Goal: Find specific page/section: Find specific page/section

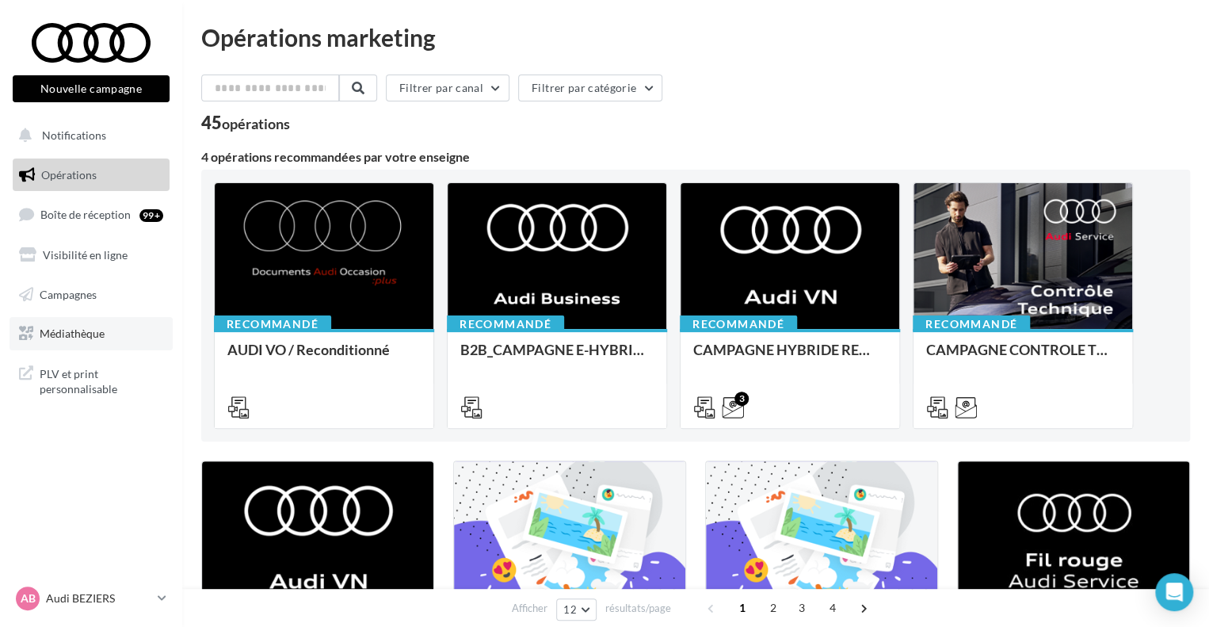
click at [69, 335] on span "Médiathèque" at bounding box center [72, 332] width 65 height 13
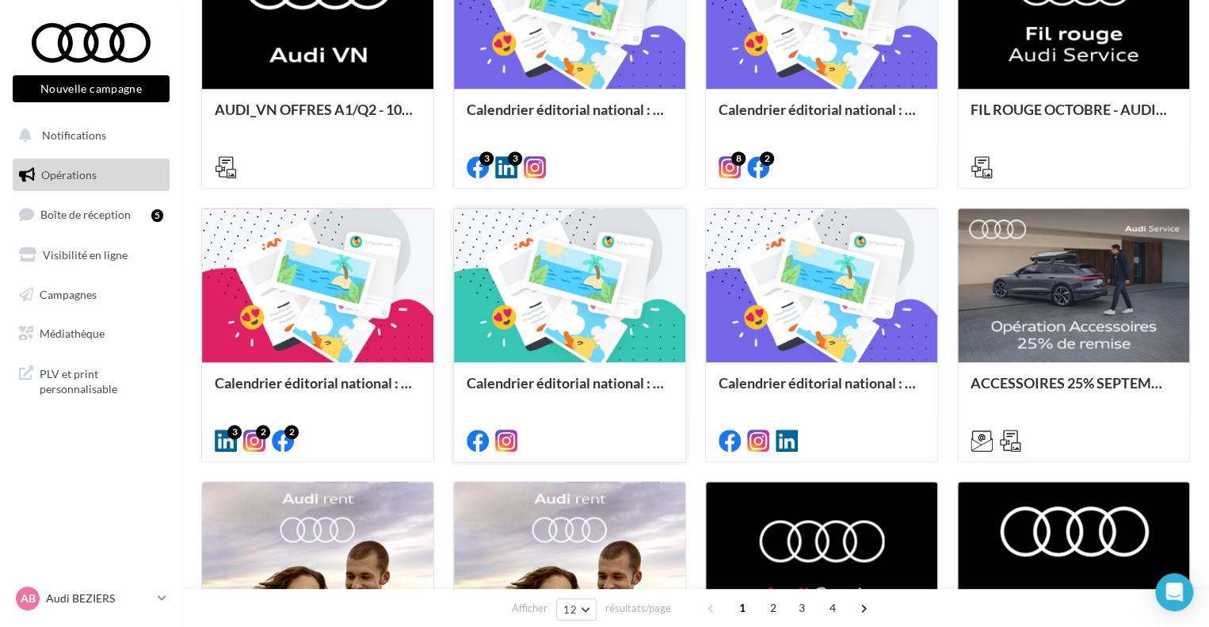
scroll to position [766, 0]
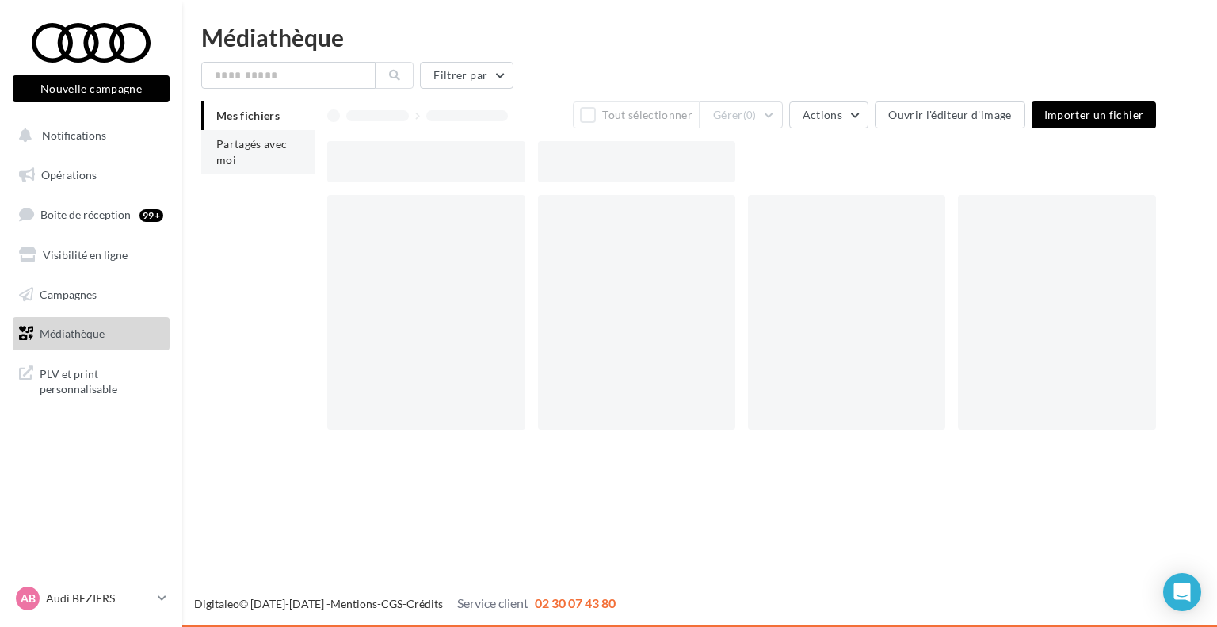
click at [257, 161] on li "Partagés avec moi" at bounding box center [257, 152] width 113 height 44
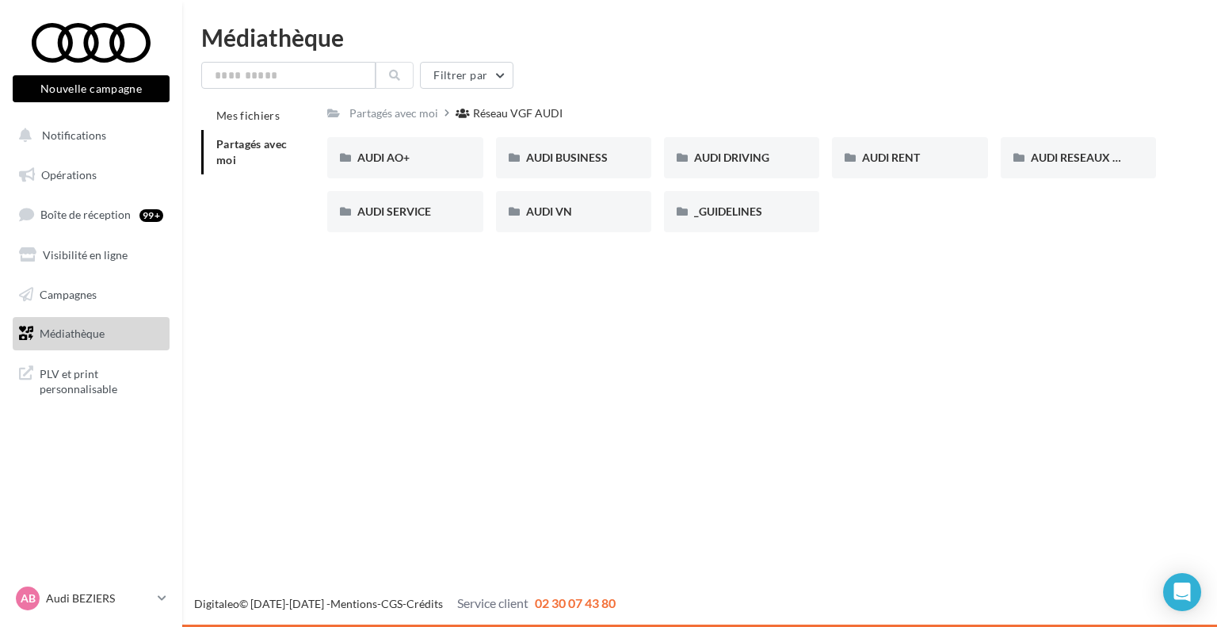
click at [635, 96] on div "Filtrer par Mes fichiers Partagés avec moi Partagés avec moi Réseau VGF AUDI Rs…" at bounding box center [699, 153] width 997 height 183
click at [1081, 158] on span "AUDI RESEAUX SOCIAUX" at bounding box center [1096, 157] width 131 height 13
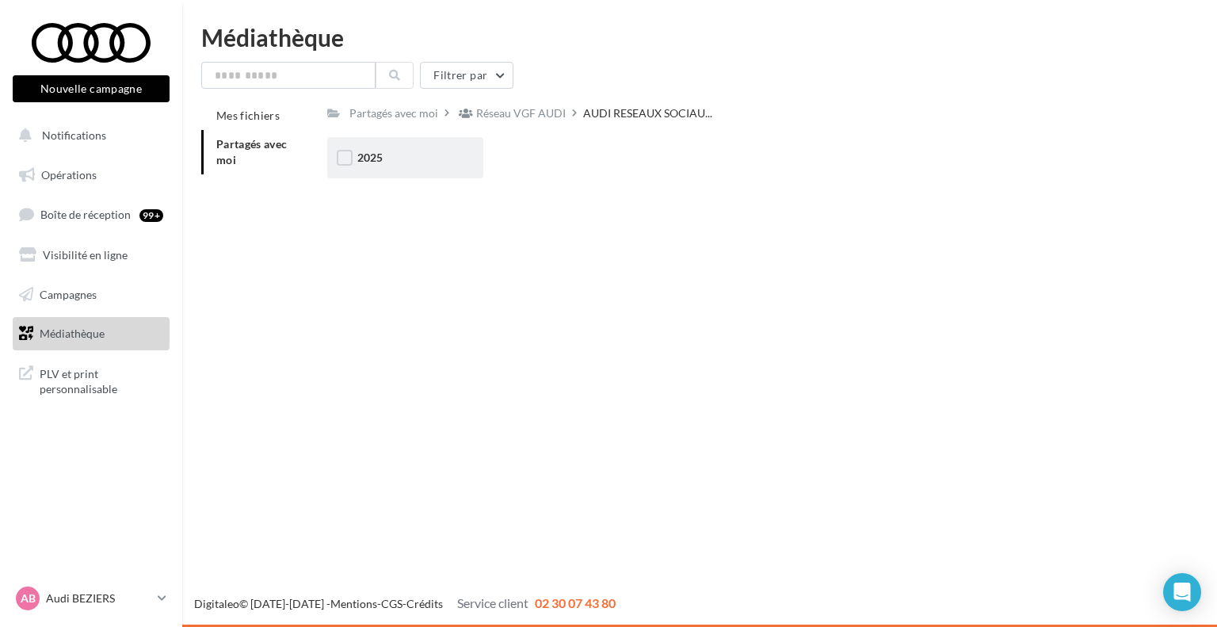
click at [416, 164] on div "2025" at bounding box center [404, 158] width 95 height 16
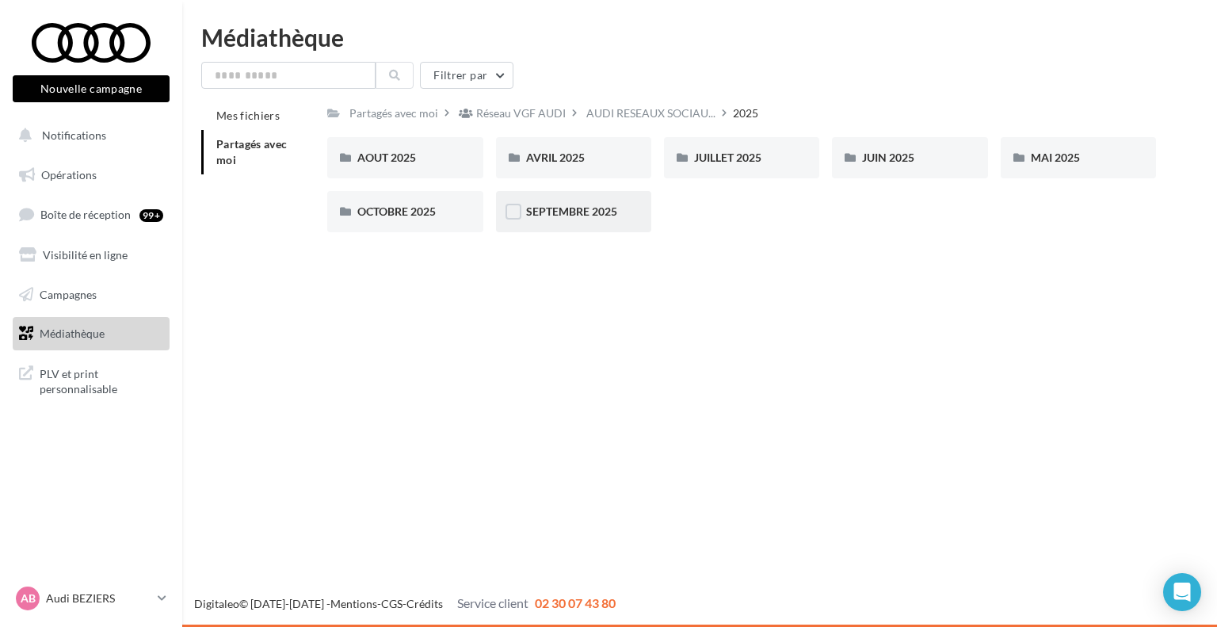
click at [585, 217] on span "SEPTEMBRE 2025" at bounding box center [571, 210] width 91 height 13
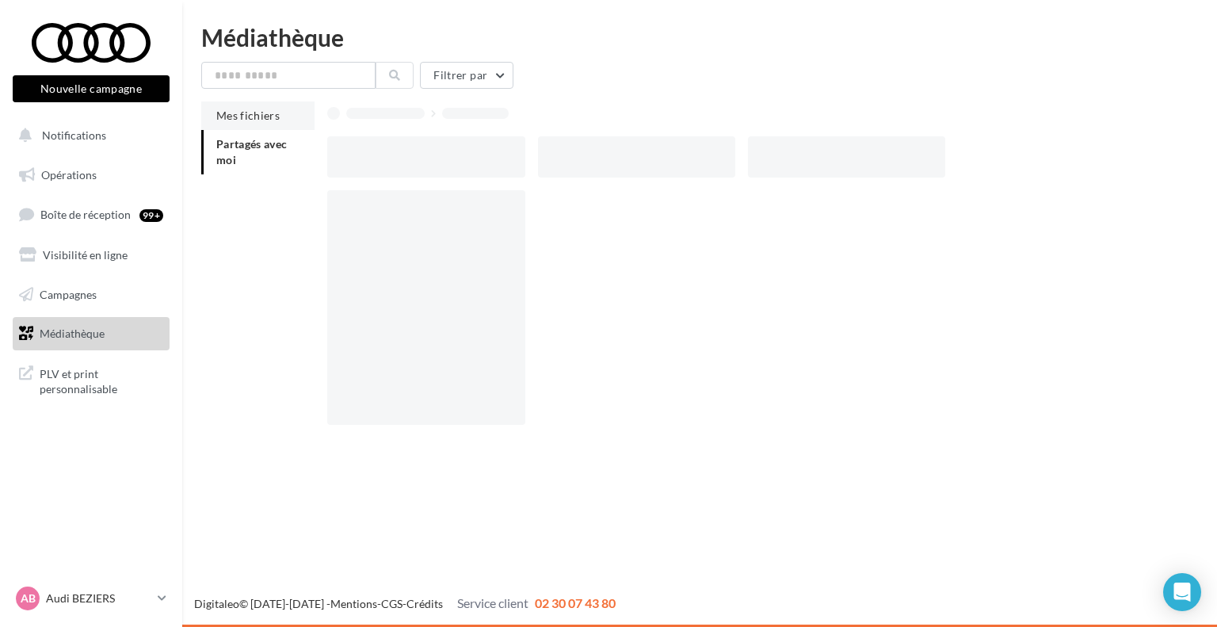
click at [262, 120] on span "Mes fichiers" at bounding box center [247, 115] width 63 height 13
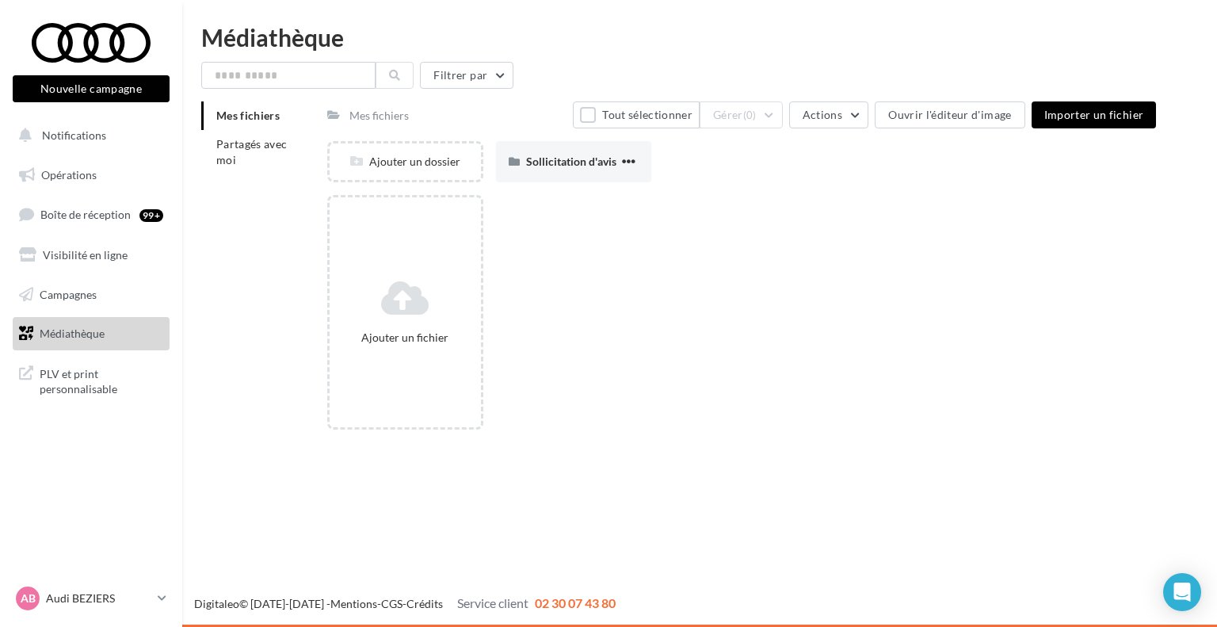
click at [120, 338] on link "Médiathèque" at bounding box center [91, 333] width 163 height 33
click at [222, 130] on li "Partagés avec moi" at bounding box center [257, 152] width 113 height 44
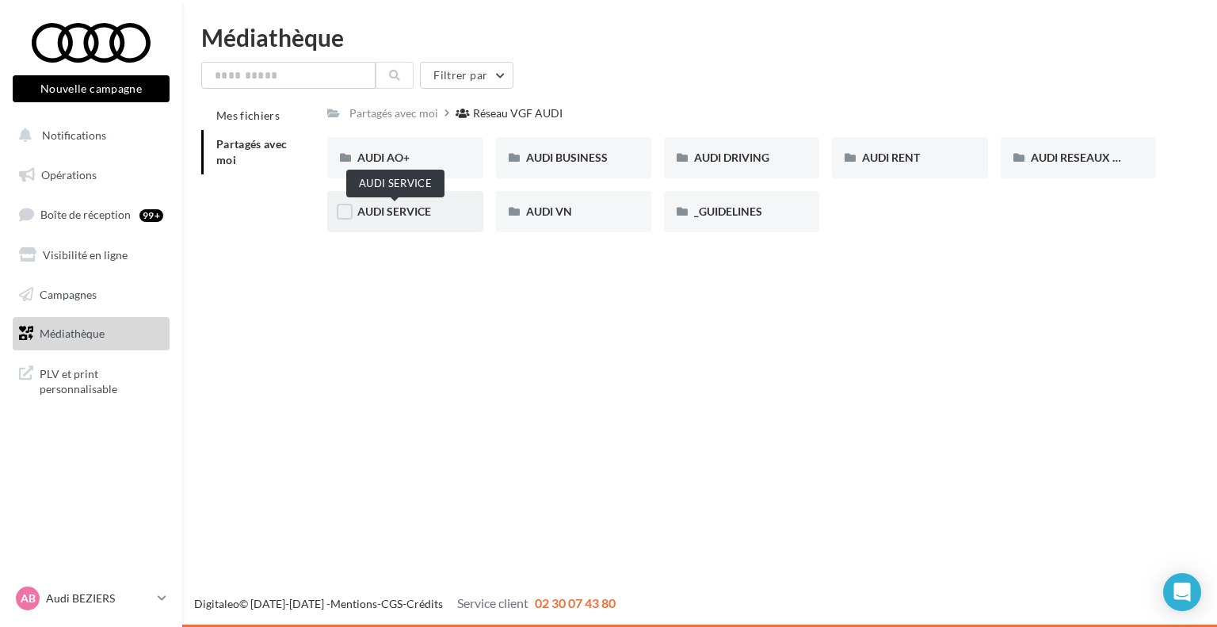
click at [414, 216] on span "AUDI SERVICE" at bounding box center [394, 210] width 74 height 13
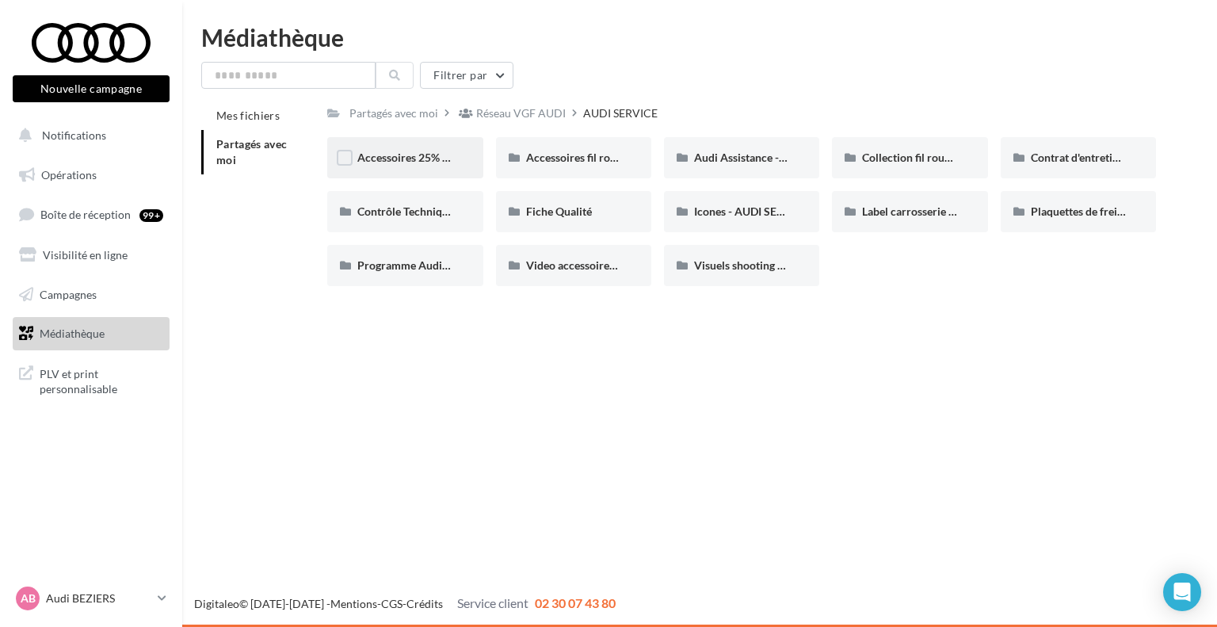
click at [410, 163] on span "Accessoires 25% septembre - AUDI SERVICE" at bounding box center [466, 157] width 219 height 13
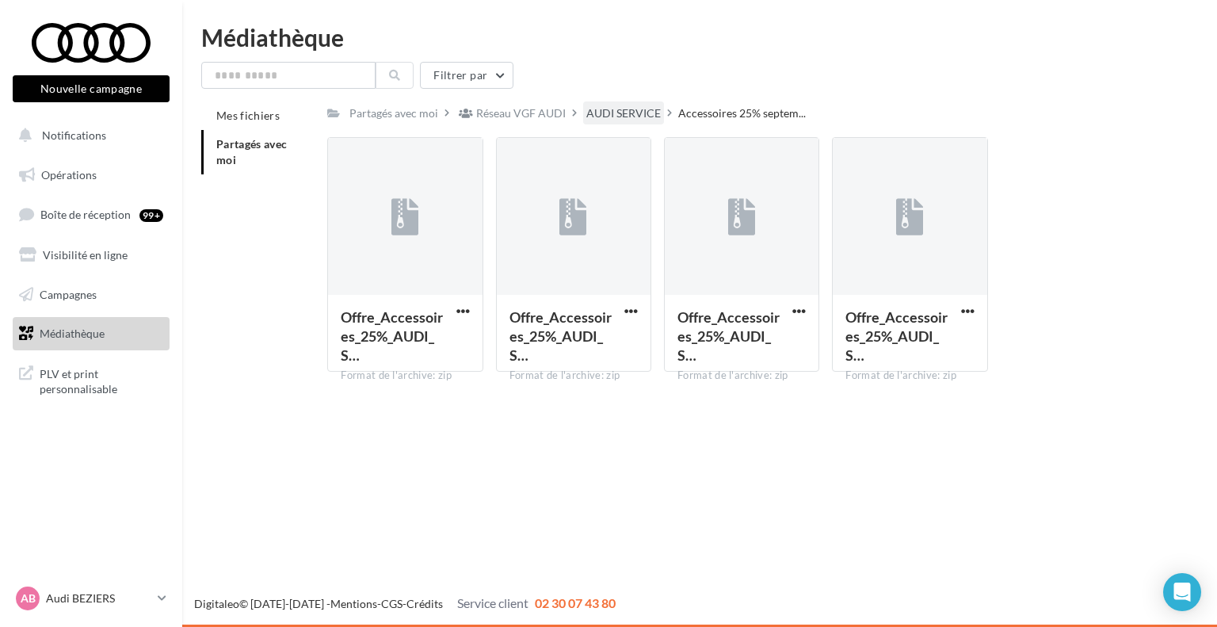
click at [609, 108] on div "AUDI SERVICE" at bounding box center [623, 113] width 74 height 16
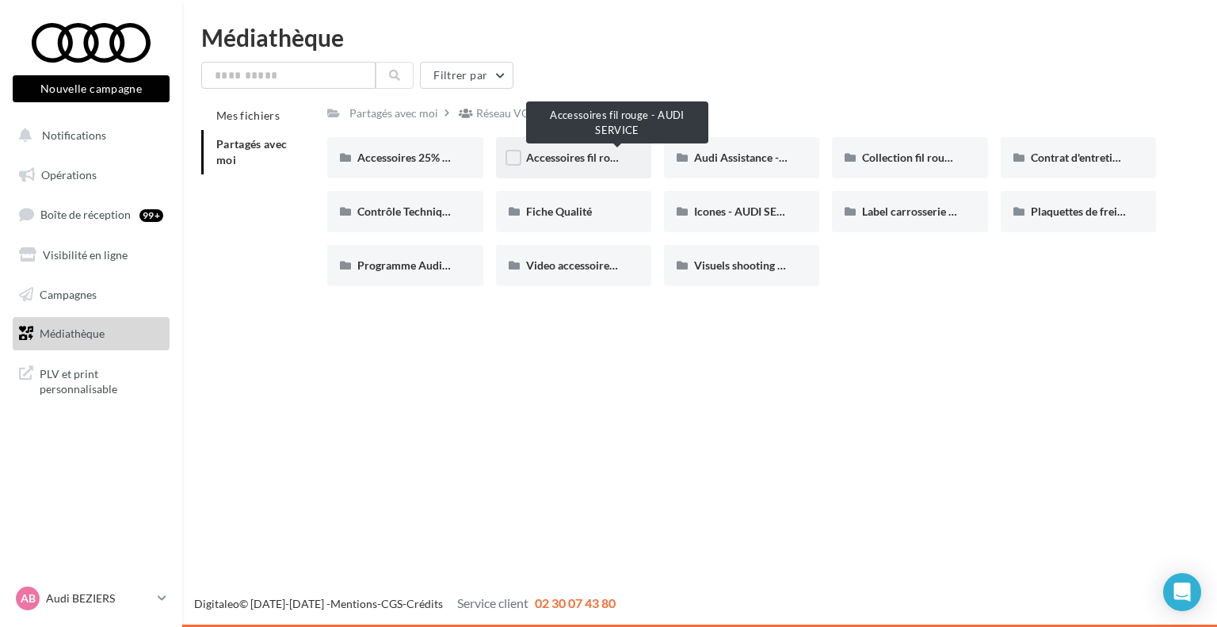
click at [567, 161] on span "Accessoires fil rouge - AUDI SERVICE" at bounding box center [618, 157] width 184 height 13
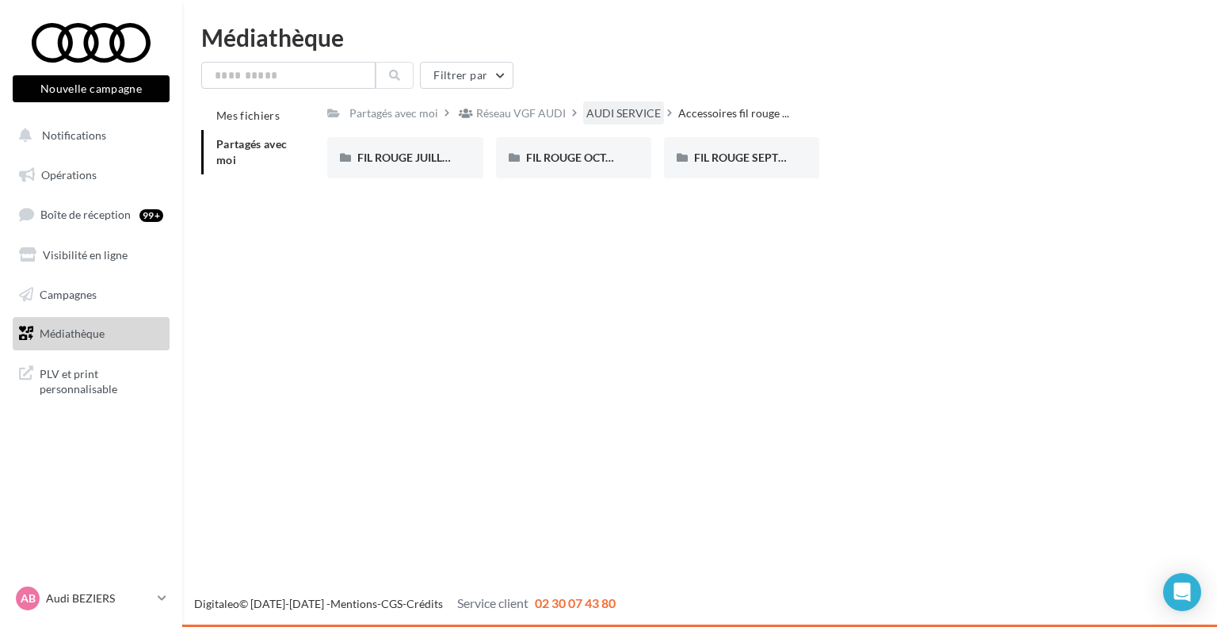
click at [643, 110] on div "AUDI SERVICE" at bounding box center [623, 113] width 74 height 16
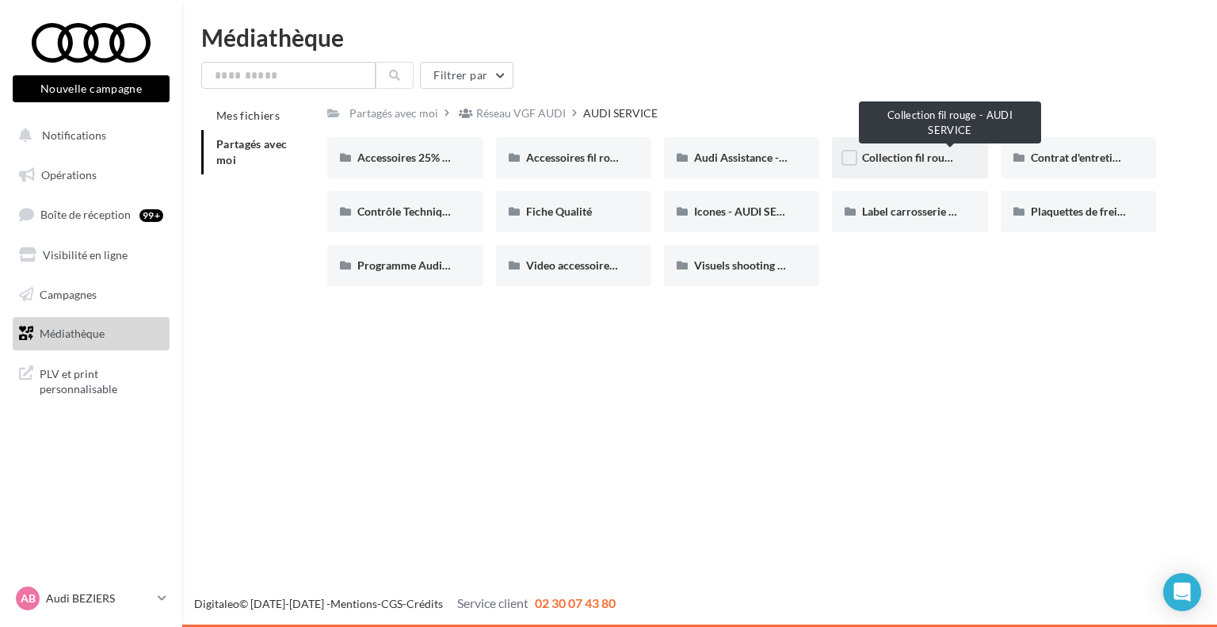
click at [927, 152] on span "Collection fil rouge - AUDI SERVICE" at bounding box center [950, 157] width 176 height 13
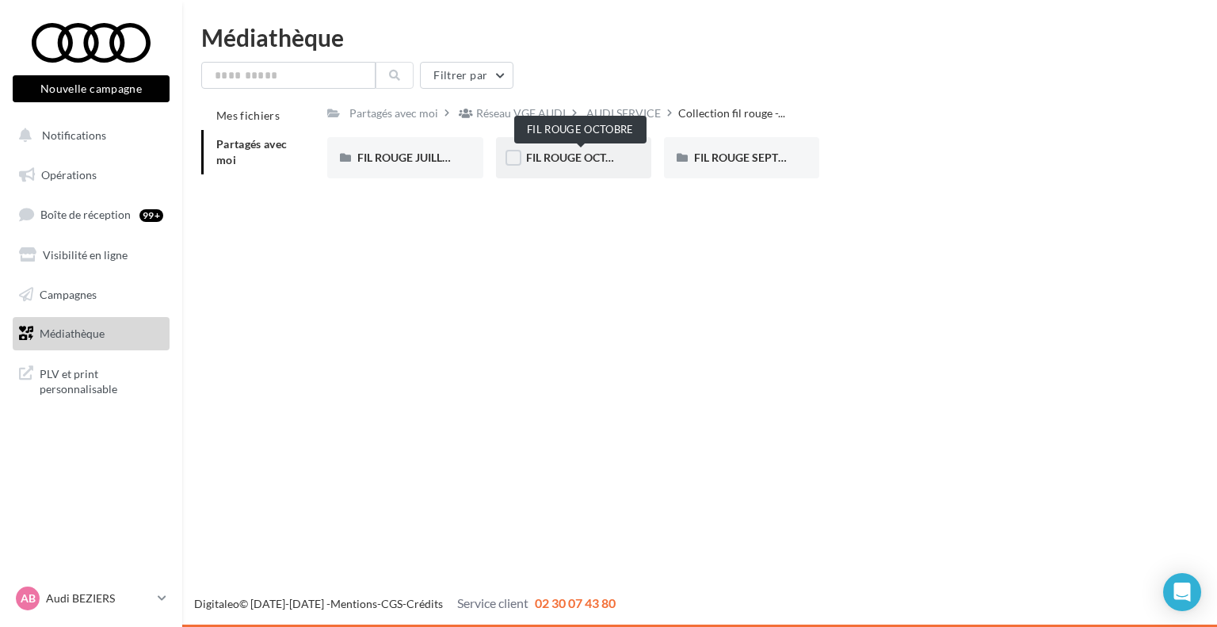
click at [554, 162] on span "FIL ROUGE OCTOBRE" at bounding box center [580, 157] width 109 height 13
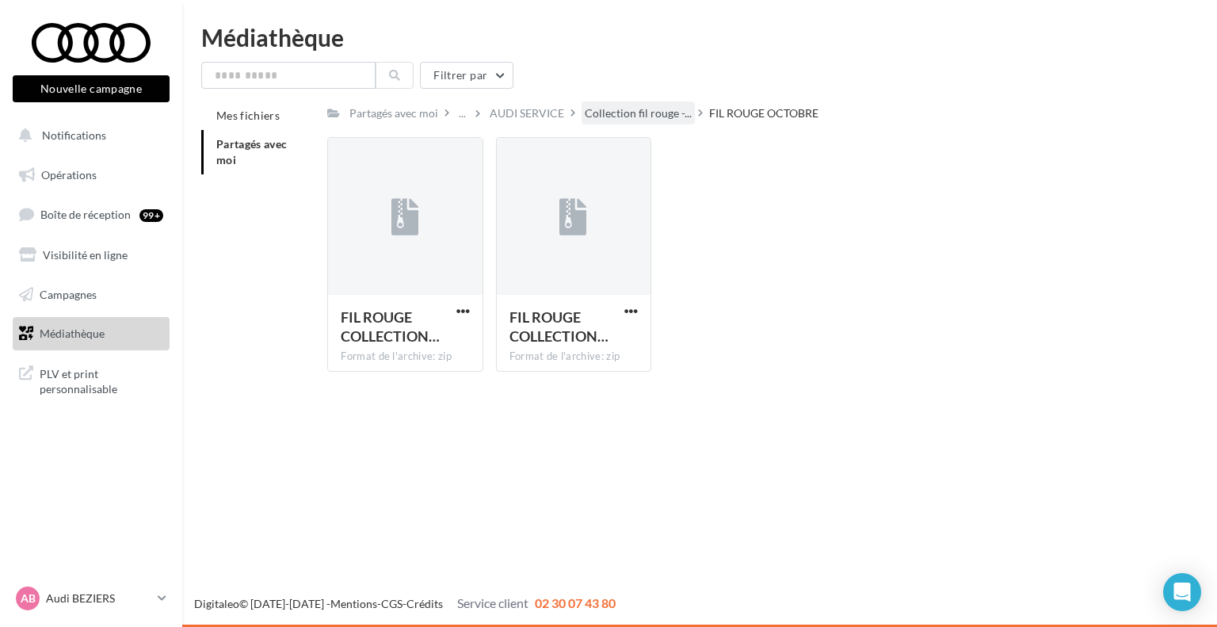
click at [620, 110] on span "Collection fil rouge -..." at bounding box center [638, 113] width 107 height 16
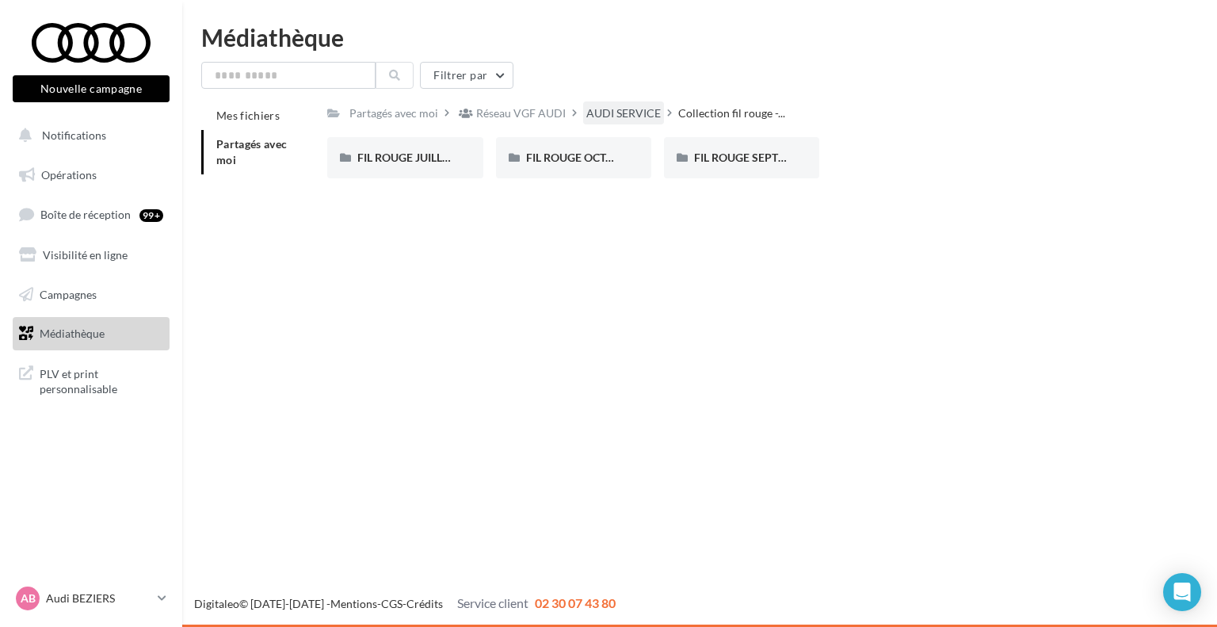
click at [611, 108] on div "AUDI SERVICE" at bounding box center [623, 113] width 74 height 16
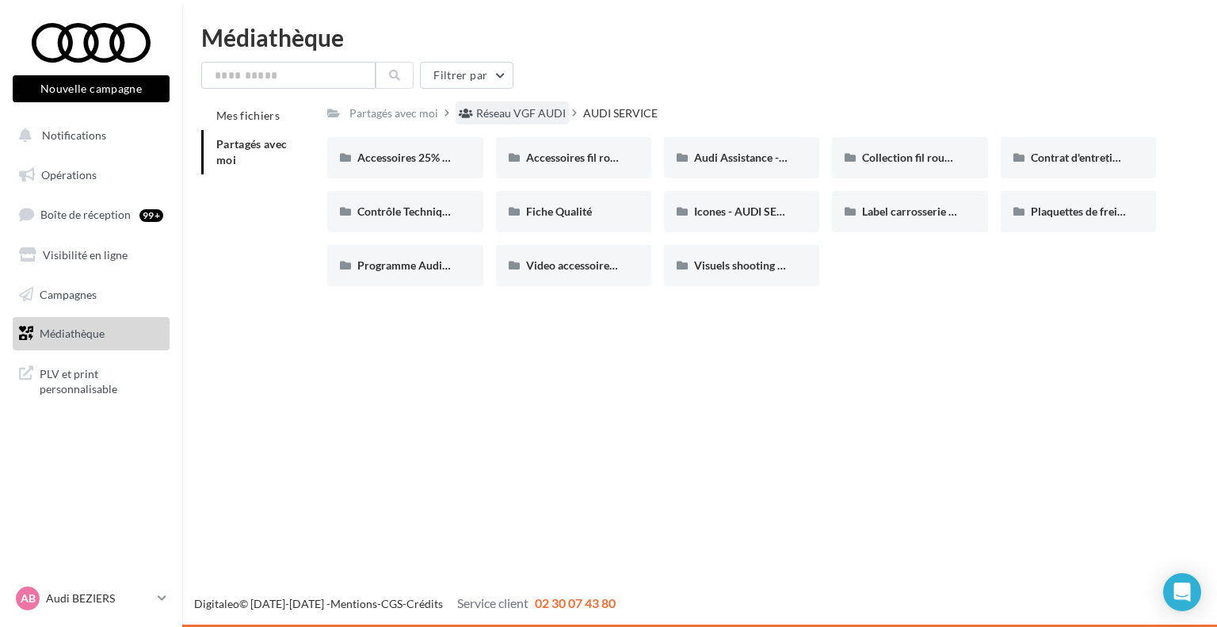
click at [520, 113] on div "Réseau VGF AUDI" at bounding box center [521, 113] width 90 height 16
